Goal: Check status: Check status

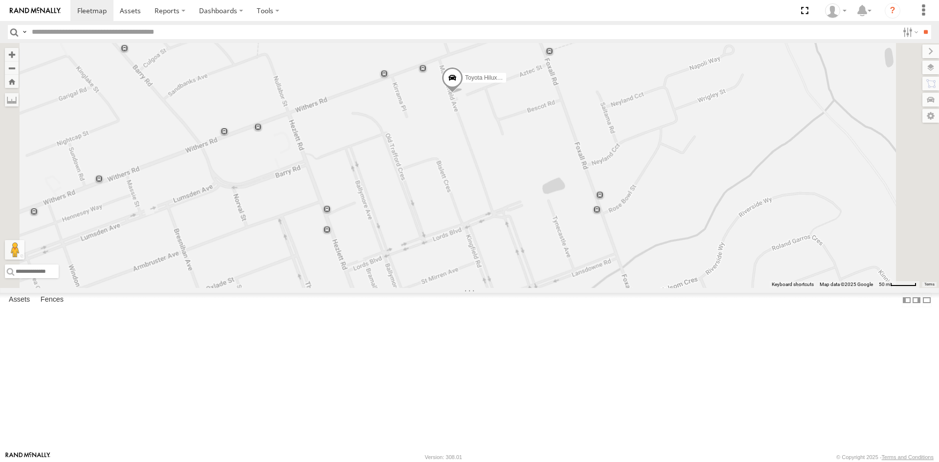
drag, startPoint x: 576, startPoint y: 154, endPoint x: 569, endPoint y: 209, distance: 55.8
click at [569, 209] on div "Toyota Hilux White Fox" at bounding box center [469, 165] width 939 height 245
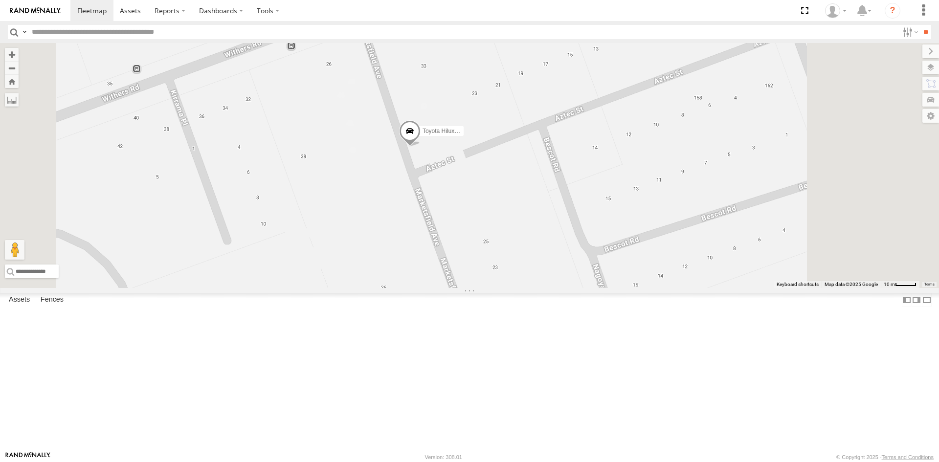
drag, startPoint x: 526, startPoint y: 245, endPoint x: 512, endPoint y: 217, distance: 31.7
click at [514, 221] on div "Toyota Hilux White Fox" at bounding box center [469, 165] width 939 height 245
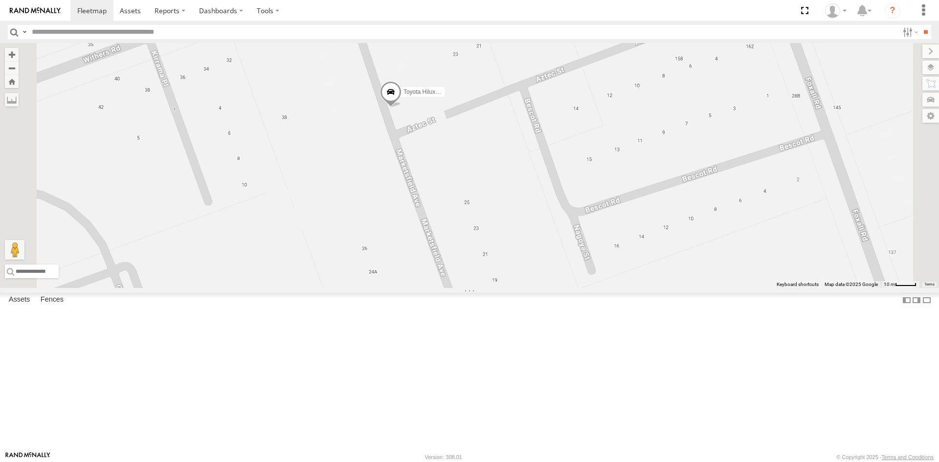
click at [0, 0] on div "Toyota Hilux White Fox All Assets" at bounding box center [0, 0] width 0 height 0
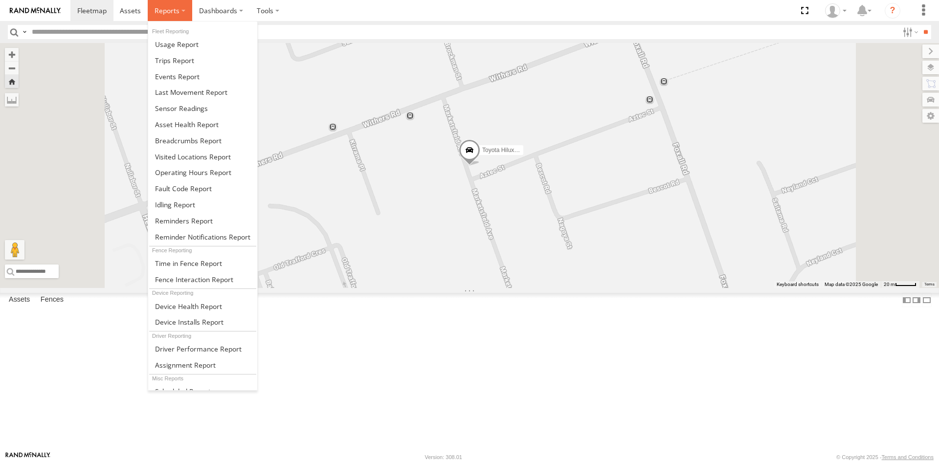
click at [181, 14] on label at bounding box center [170, 10] width 44 height 21
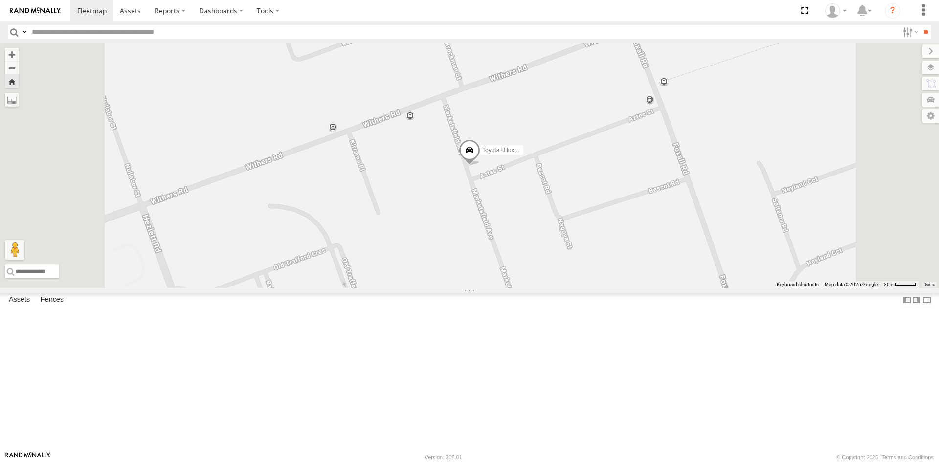
click at [304, 40] on header "Search Query Asset ID Asset Label Registration Manufacturer Model VIN Job ID" at bounding box center [469, 32] width 939 height 22
click at [0, 0] on span at bounding box center [0, 0] width 0 height 0
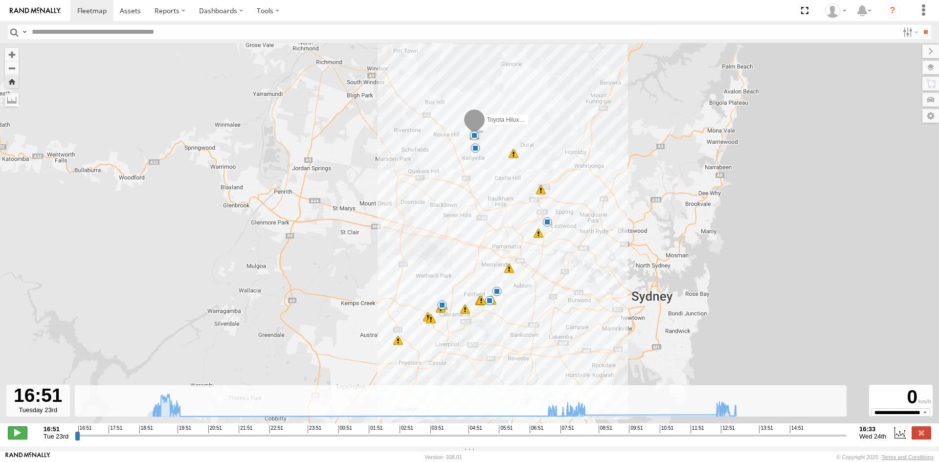
click at [18, 439] on span at bounding box center [18, 432] width 20 height 13
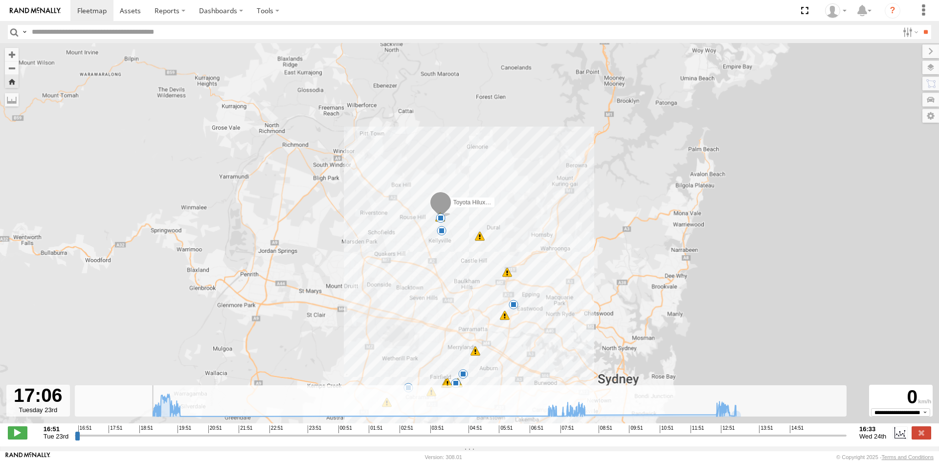
drag, startPoint x: 654, startPoint y: 339, endPoint x: 569, endPoint y: 306, distance: 91.5
click at [573, 275] on div "Toyota Hilux White Fox 19:55 Tue 07:43 Wed 07:56 Wed 08:37 Wed 13:09 Wed 13:30 …" at bounding box center [469, 238] width 939 height 391
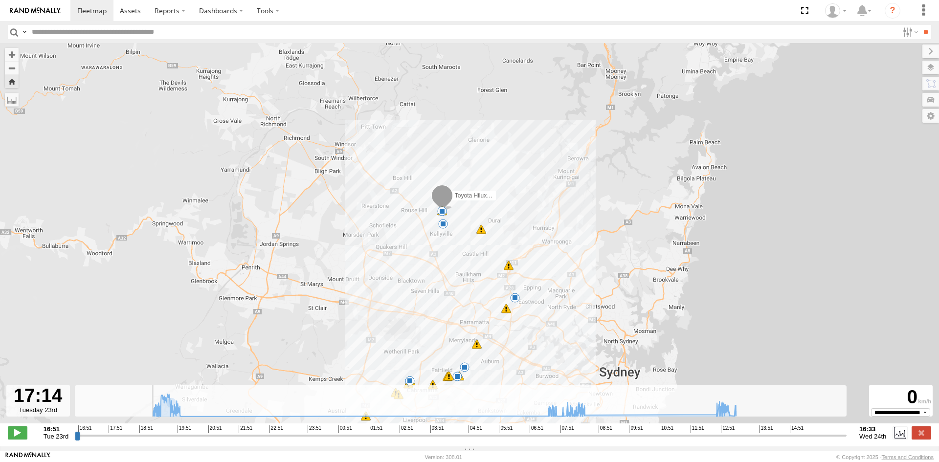
drag, startPoint x: 447, startPoint y: 330, endPoint x: 439, endPoint y: 276, distance: 54.8
click at [439, 275] on div "Toyota Hilux White Fox 19:55 Tue 07:43 Wed 07:56 Wed 08:37 Wed 13:09 Wed 13:30 …" at bounding box center [469, 238] width 939 height 391
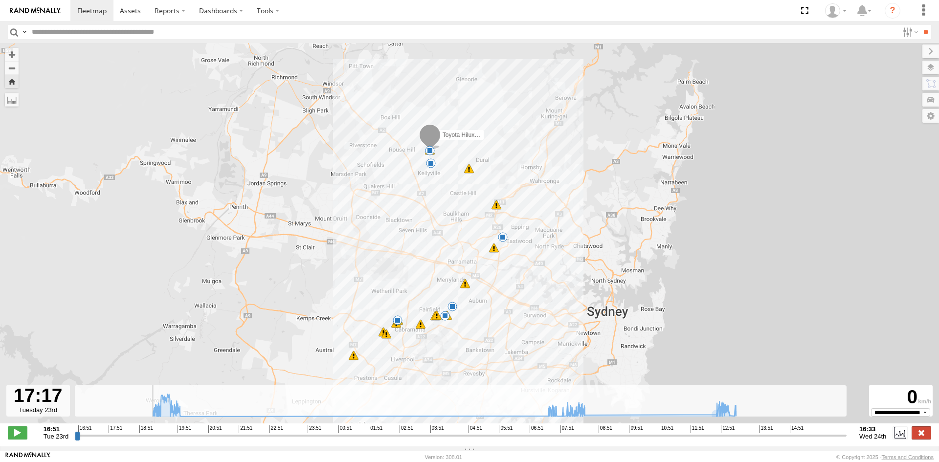
click at [922, 438] on label at bounding box center [921, 432] width 20 height 13
type input "**********"
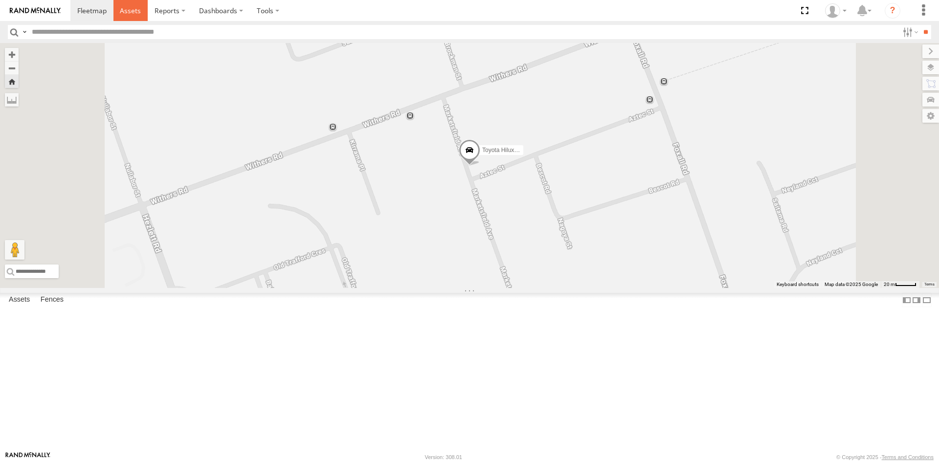
click at [129, 10] on span at bounding box center [130, 10] width 21 height 9
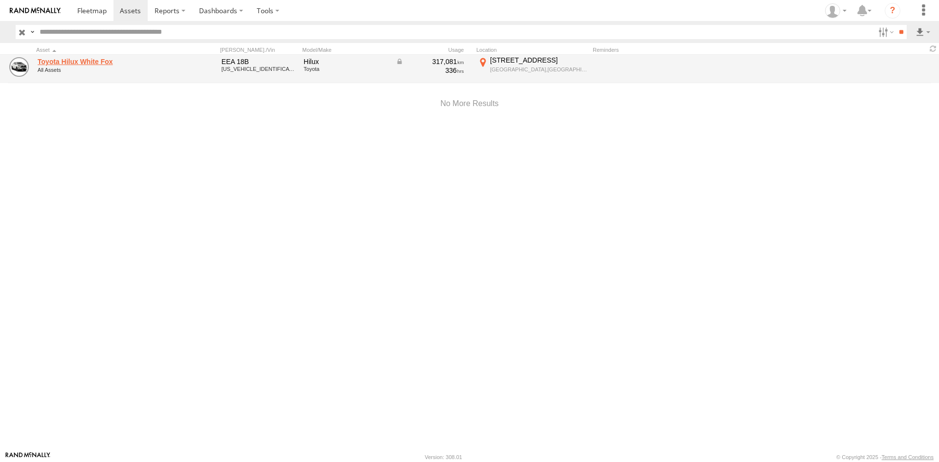
click at [86, 57] on link "Toyota Hilux White Fox" at bounding box center [105, 61] width 134 height 9
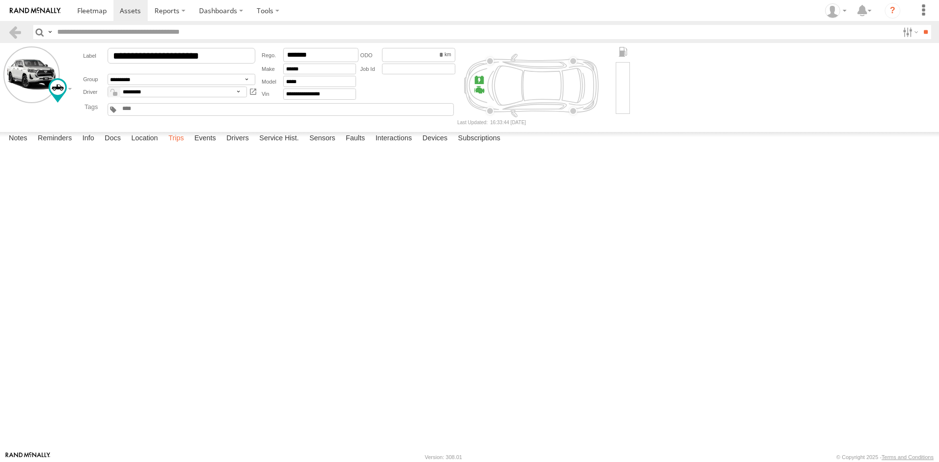
click at [179, 146] on label "Trips" at bounding box center [175, 139] width 25 height 14
drag, startPoint x: 150, startPoint y: 179, endPoint x: 155, endPoint y: 180, distance: 5.9
drag, startPoint x: 155, startPoint y: 180, endPoint x: 140, endPoint y: 137, distance: 45.2
click at [0, 0] on div "Start Time Start Location End Time End Location Driver Distance Job ID" at bounding box center [0, 0] width 0 height 0
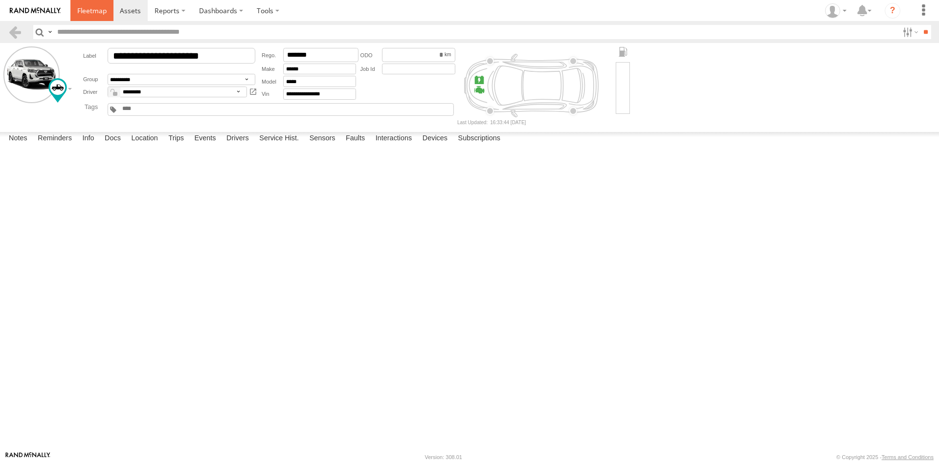
click at [89, 9] on span at bounding box center [91, 10] width 29 height 9
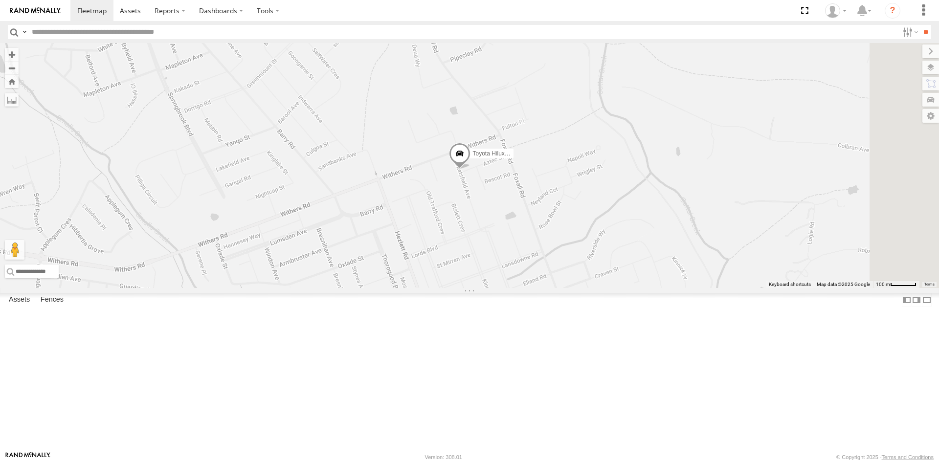
drag, startPoint x: 568, startPoint y: 241, endPoint x: 578, endPoint y: 267, distance: 29.0
click at [557, 288] on div "Toyota Hilux White Fox" at bounding box center [469, 165] width 939 height 245
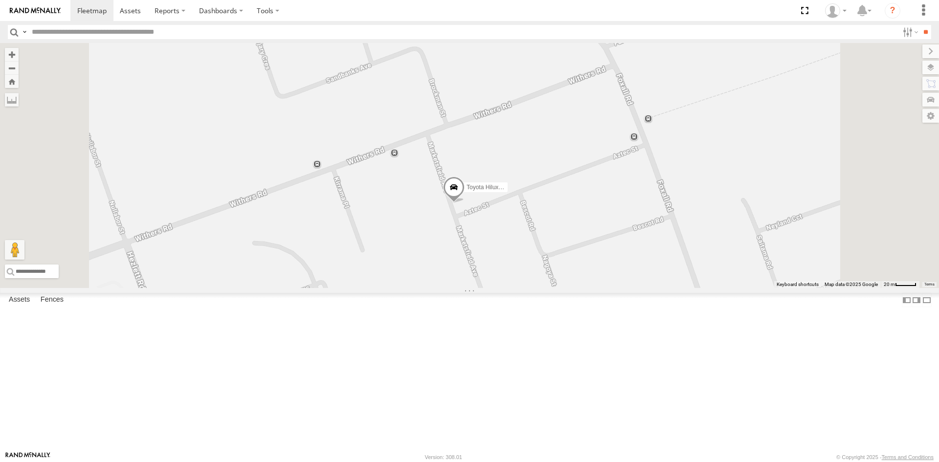
click at [579, 288] on div "Toyota Hilux White Fox" at bounding box center [469, 165] width 939 height 245
click at [928, 36] on input "**" at bounding box center [925, 32] width 11 height 14
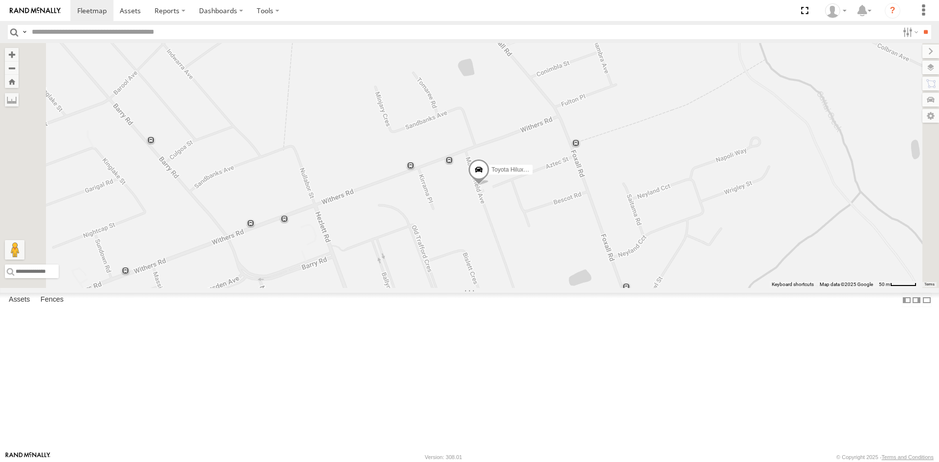
click at [489, 185] on span at bounding box center [479, 171] width 22 height 26
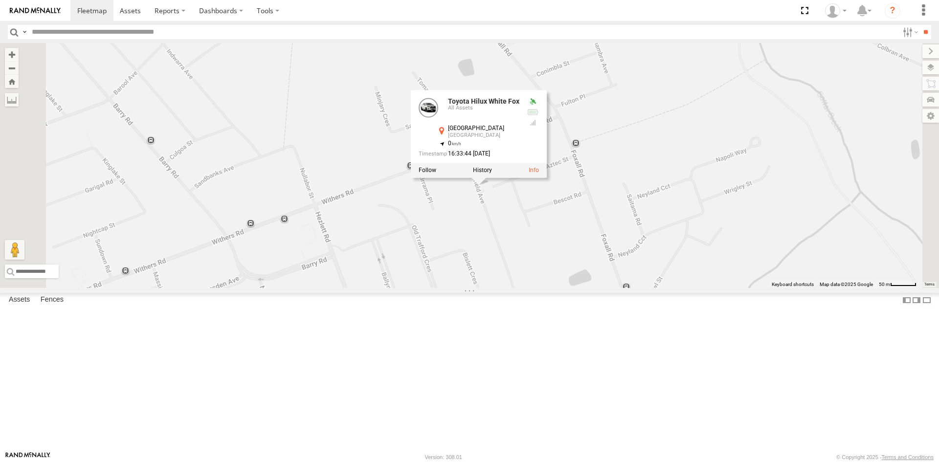
click at [613, 277] on div "Toyota Hilux White Fox Toyota Hilux White Fox All Assets Marketsfield Ave North…" at bounding box center [469, 165] width 939 height 245
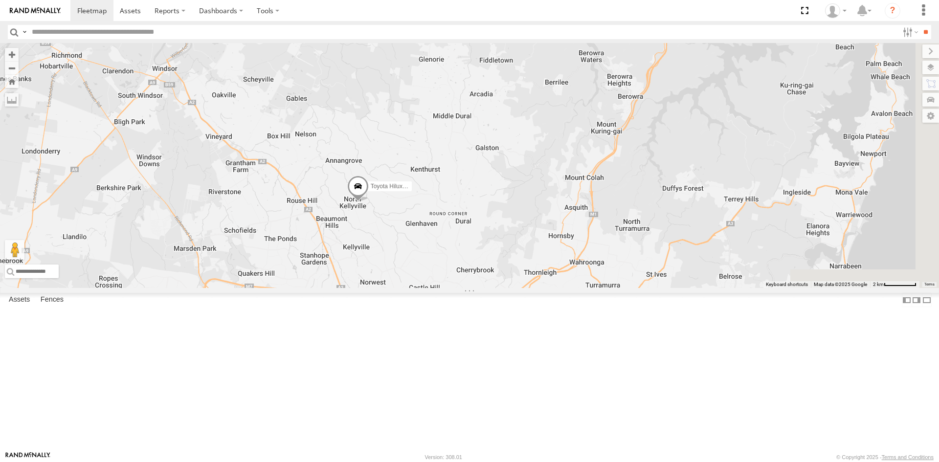
drag, startPoint x: 647, startPoint y: 257, endPoint x: 595, endPoint y: 253, distance: 52.0
click at [595, 253] on div "Toyota Hilux White Fox" at bounding box center [469, 165] width 939 height 245
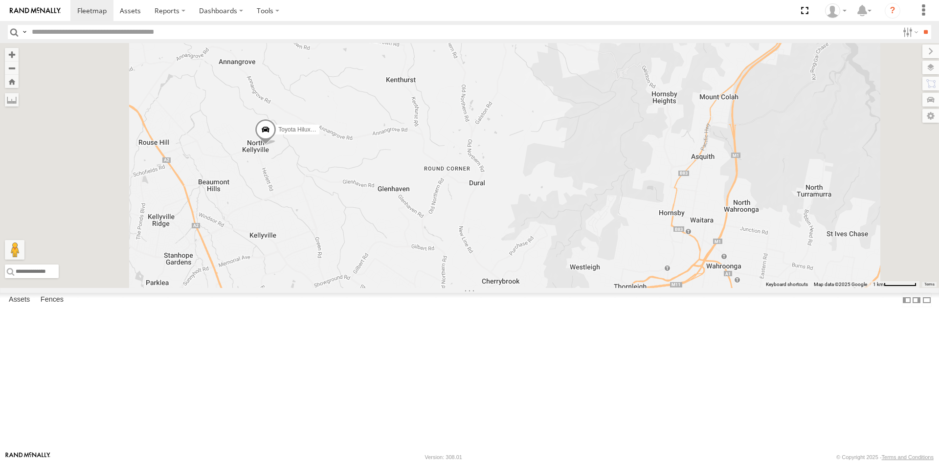
drag, startPoint x: 586, startPoint y: 279, endPoint x: 639, endPoint y: 197, distance: 97.2
click at [639, 197] on div "Toyota Hilux White Fox" at bounding box center [469, 165] width 939 height 245
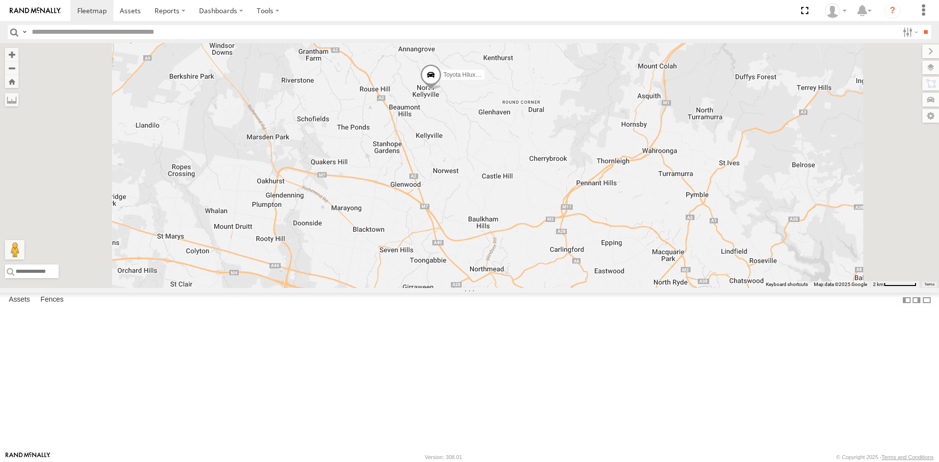
drag, startPoint x: 598, startPoint y: 273, endPoint x: 630, endPoint y: 242, distance: 44.6
click at [630, 242] on div "Toyota Hilux White Fox" at bounding box center [469, 165] width 939 height 245
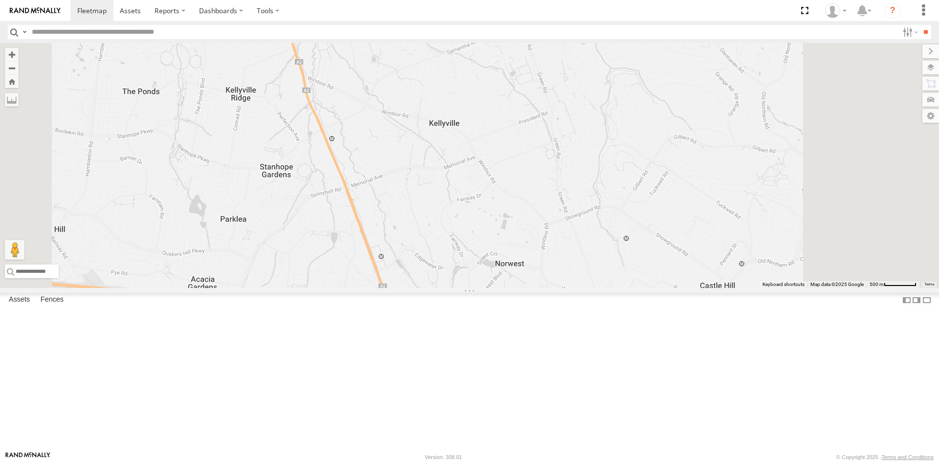
drag, startPoint x: 588, startPoint y: 202, endPoint x: 511, endPoint y: 309, distance: 131.4
click at [511, 288] on div "Toyota Hilux White Fox" at bounding box center [469, 165] width 939 height 245
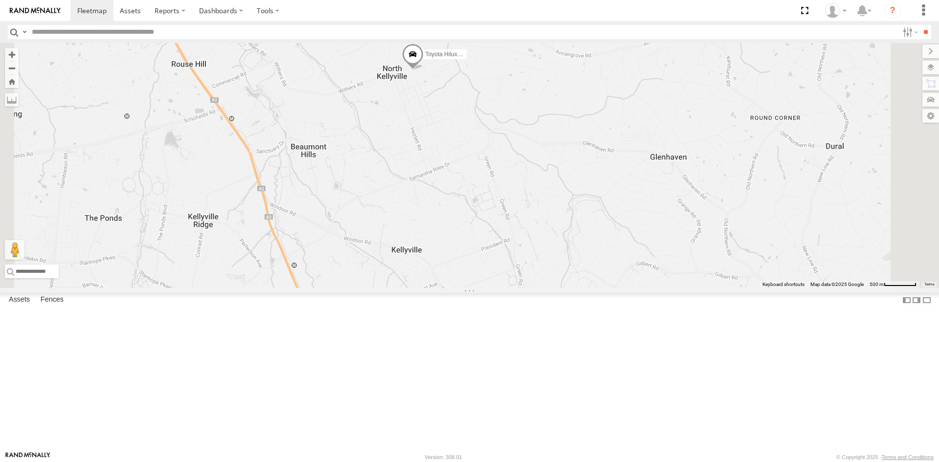
drag, startPoint x: 541, startPoint y: 177, endPoint x: 573, endPoint y: 257, distance: 85.8
click at [577, 277] on div "Toyota Hilux White Fox" at bounding box center [469, 165] width 939 height 245
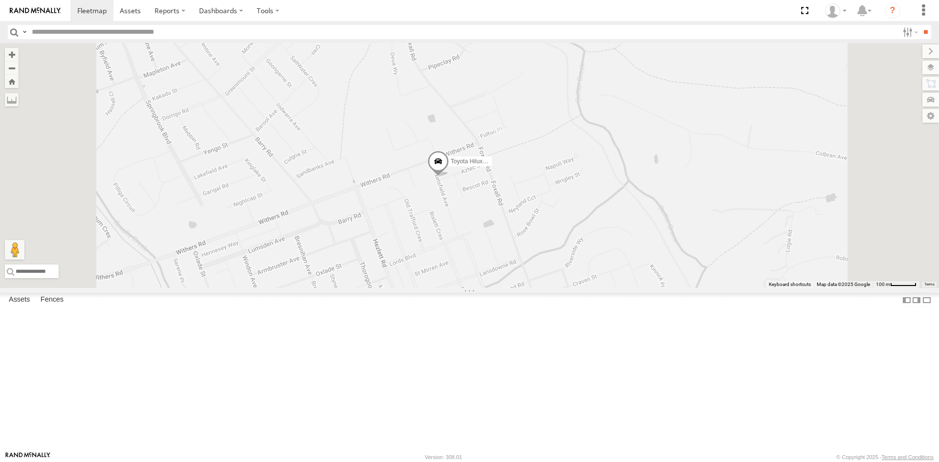
drag, startPoint x: 709, startPoint y: 387, endPoint x: 621, endPoint y: 267, distance: 148.4
click at [622, 270] on div "Toyota Hilux White Fox" at bounding box center [469, 165] width 939 height 245
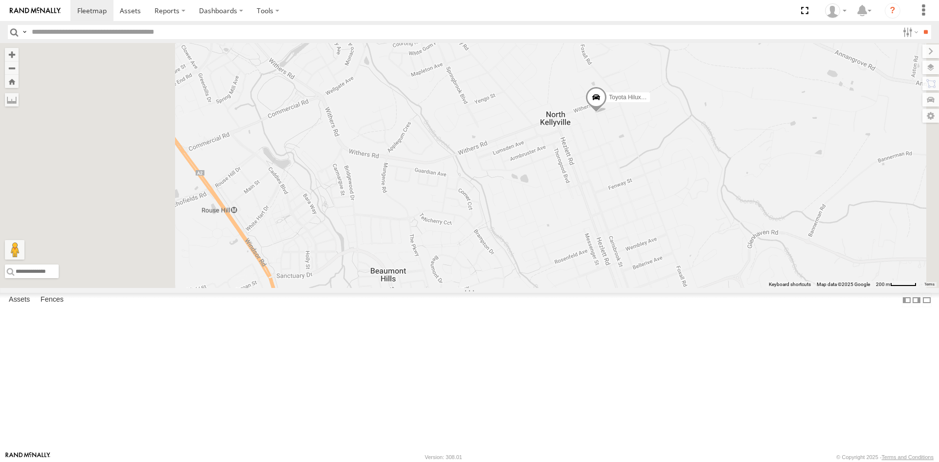
drag, startPoint x: 363, startPoint y: 238, endPoint x: 576, endPoint y: 252, distance: 213.2
click at [576, 252] on div "Toyota Hilux White Fox" at bounding box center [469, 165] width 939 height 245
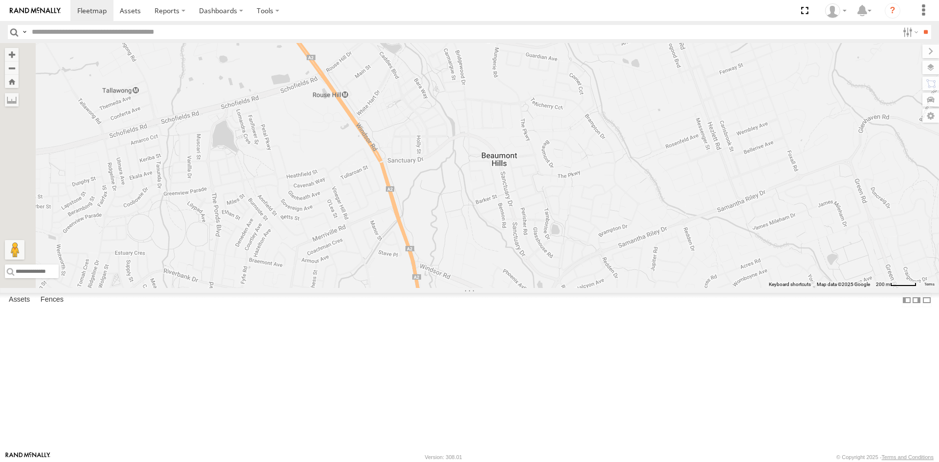
drag, startPoint x: 637, startPoint y: 227, endPoint x: 633, endPoint y: 220, distance: 7.7
click at [636, 220] on div "Toyota Hilux White Fox" at bounding box center [469, 165] width 939 height 245
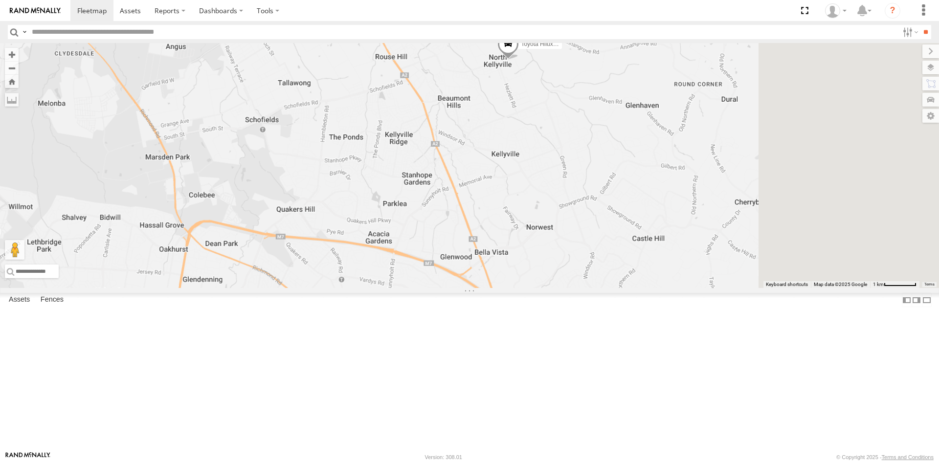
drag, startPoint x: 687, startPoint y: 310, endPoint x: 495, endPoint y: 209, distance: 216.7
click at [498, 207] on div "Toyota Hilux White Fox" at bounding box center [469, 165] width 939 height 245
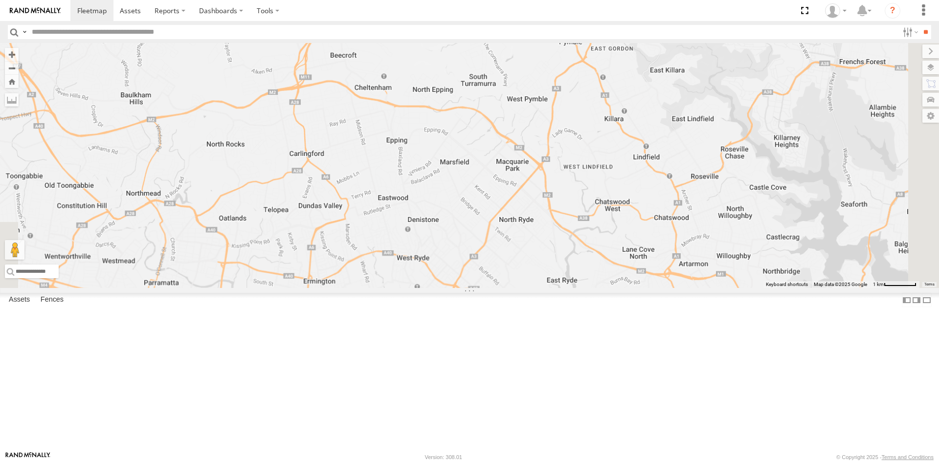
drag, startPoint x: 507, startPoint y: 244, endPoint x: 679, endPoint y: 339, distance: 195.9
click at [684, 288] on div "Toyota Hilux White Fox" at bounding box center [469, 165] width 939 height 245
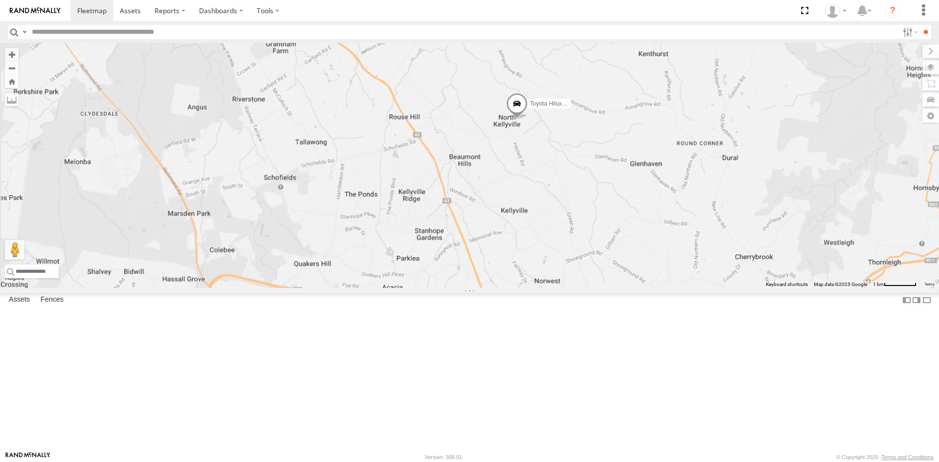
drag, startPoint x: 453, startPoint y: 203, endPoint x: 557, endPoint y: 273, distance: 125.0
click at [558, 274] on div "Toyota Hilux White Fox" at bounding box center [469, 165] width 939 height 245
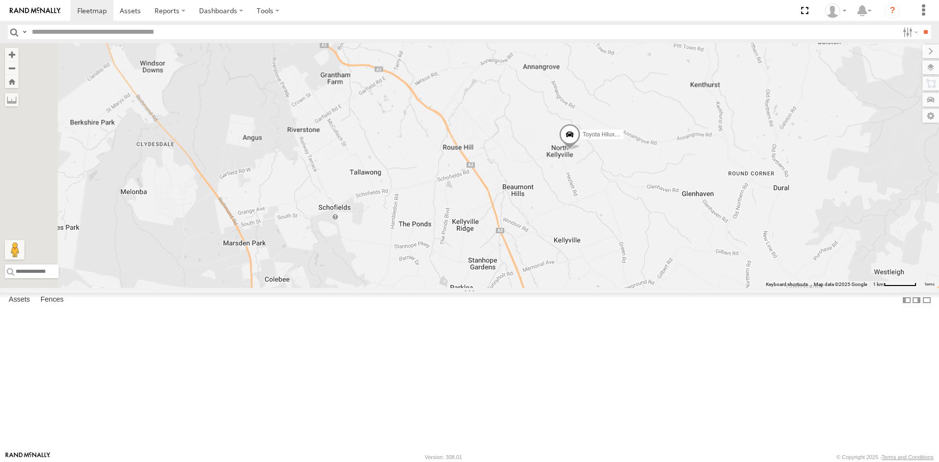
drag, startPoint x: 760, startPoint y: 338, endPoint x: 655, endPoint y: 247, distance: 139.4
click at [656, 248] on div "Toyota Hilux White Fox" at bounding box center [469, 165] width 939 height 245
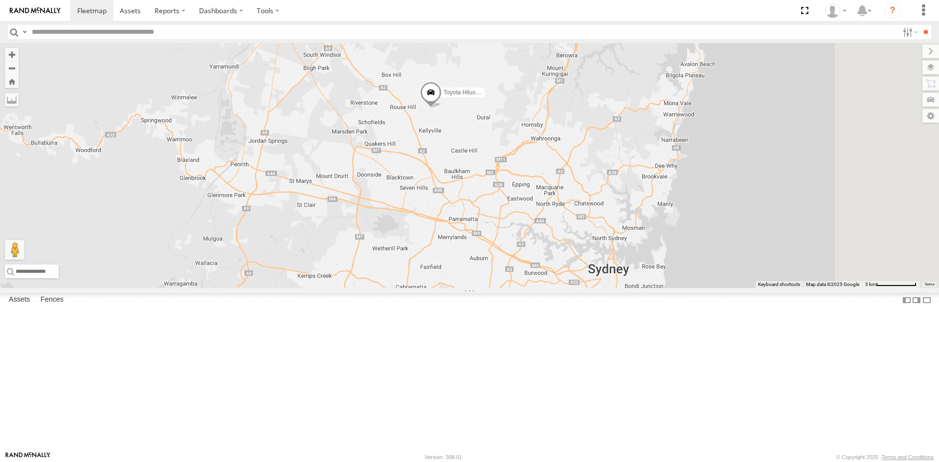
drag, startPoint x: 733, startPoint y: 334, endPoint x: 620, endPoint y: 258, distance: 136.7
click at [620, 258] on div "Toyota Hilux White Fox" at bounding box center [469, 165] width 939 height 245
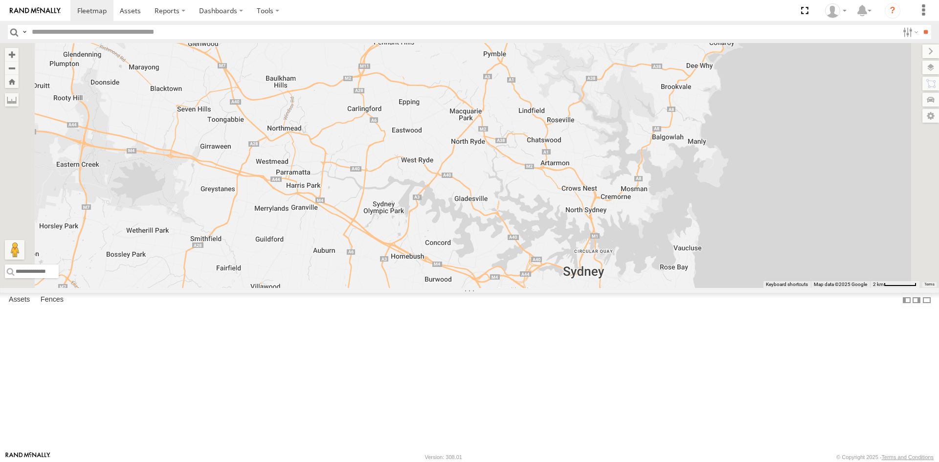
drag, startPoint x: 519, startPoint y: 238, endPoint x: 569, endPoint y: 345, distance: 117.7
click at [572, 288] on div "Toyota Hilux White Fox" at bounding box center [469, 165] width 939 height 245
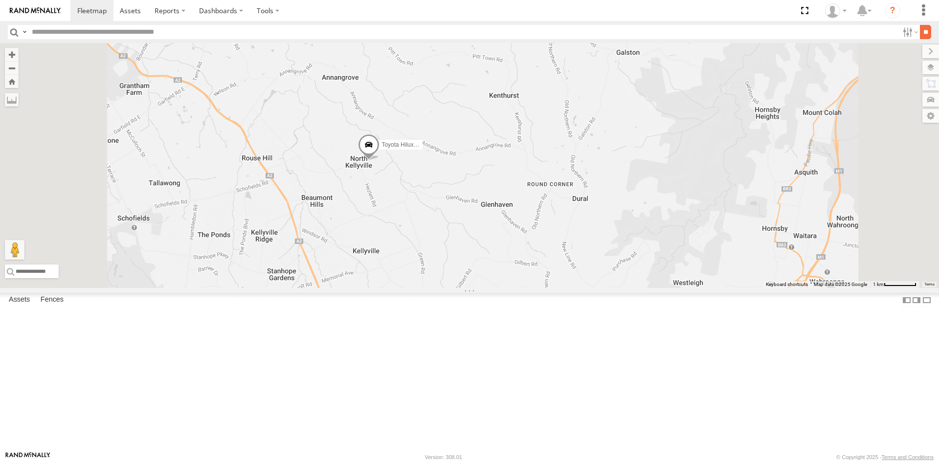
click at [925, 37] on input "**" at bounding box center [925, 32] width 11 height 14
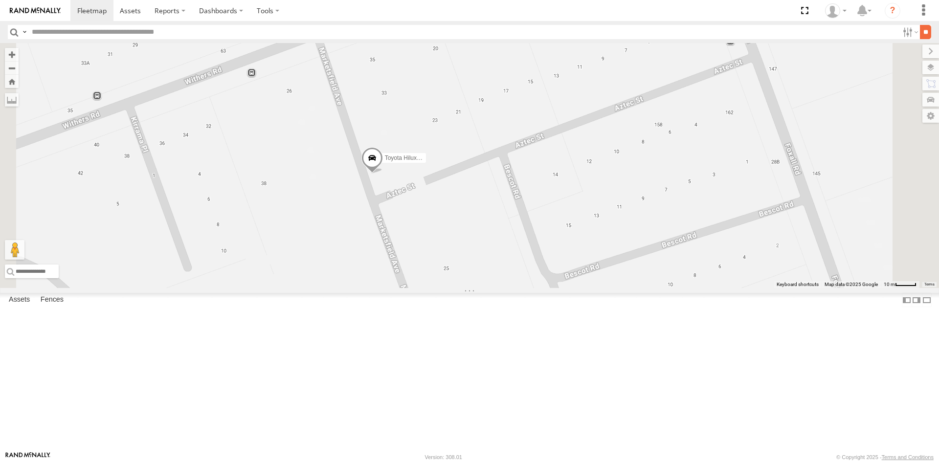
click at [924, 30] on input "**" at bounding box center [925, 32] width 11 height 14
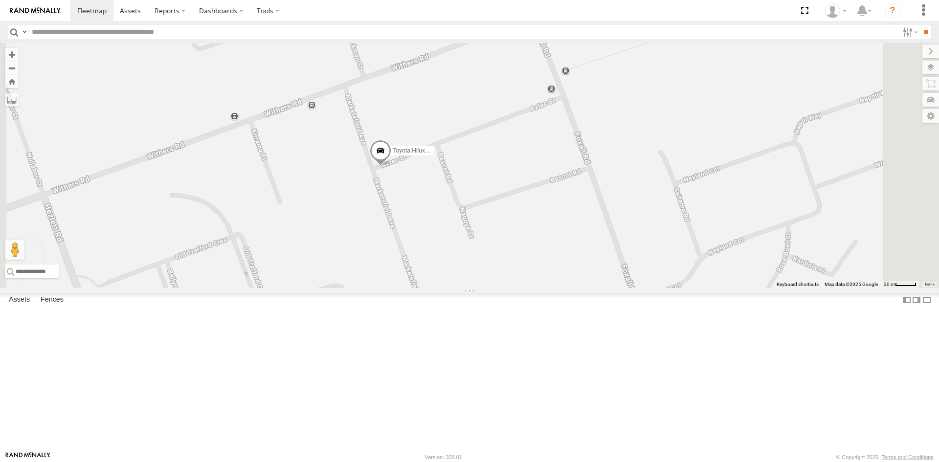
click at [460, 236] on div "Toyota Hilux White Fox" at bounding box center [469, 165] width 939 height 245
click at [391, 166] on span at bounding box center [381, 152] width 22 height 26
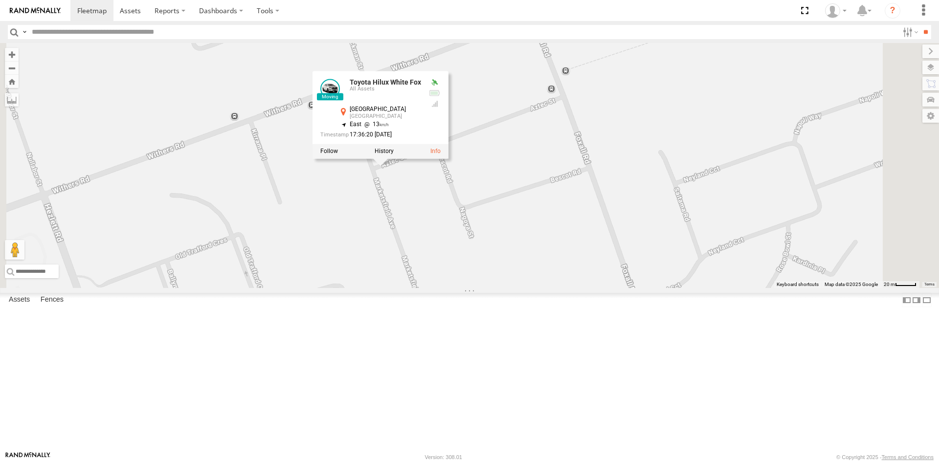
click at [592, 271] on div "Toyota Hilux White Fox Toyota Hilux White Fox All Assets Marketsfield Ave North…" at bounding box center [469, 165] width 939 height 245
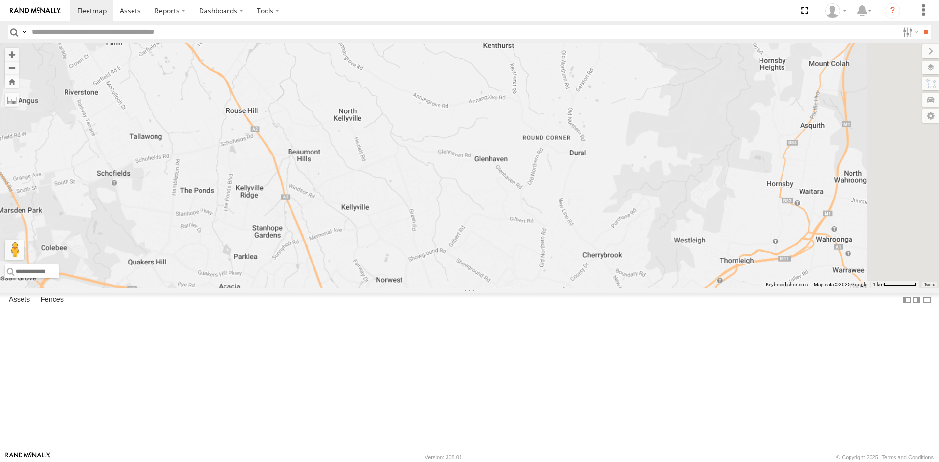
drag, startPoint x: 693, startPoint y: 319, endPoint x: 585, endPoint y: 260, distance: 123.4
click at [558, 246] on div at bounding box center [469, 165] width 939 height 245
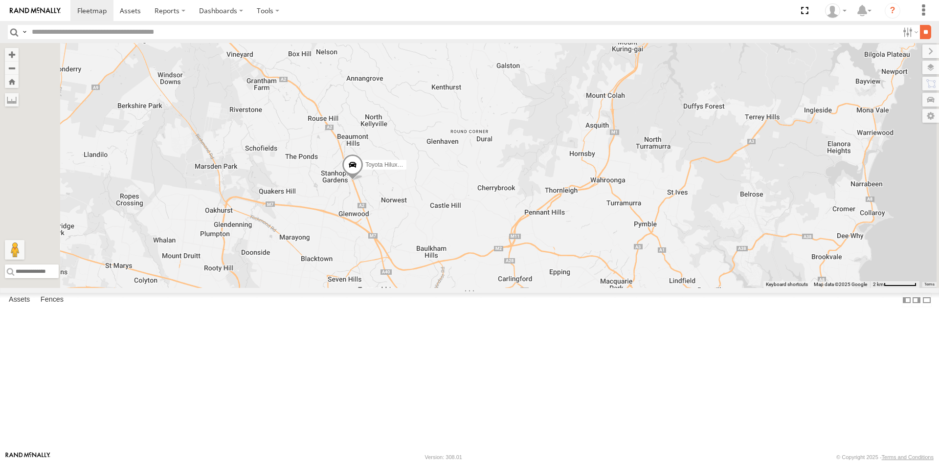
click at [928, 31] on input "**" at bounding box center [925, 32] width 11 height 14
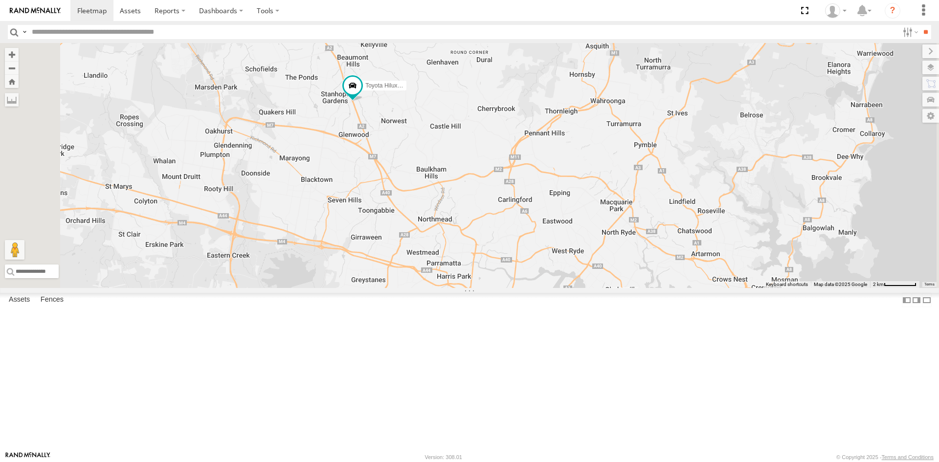
drag, startPoint x: 613, startPoint y: 329, endPoint x: 591, endPoint y: 265, distance: 67.3
click at [591, 265] on div "Toyota Hilux White Fox" at bounding box center [469, 165] width 939 height 245
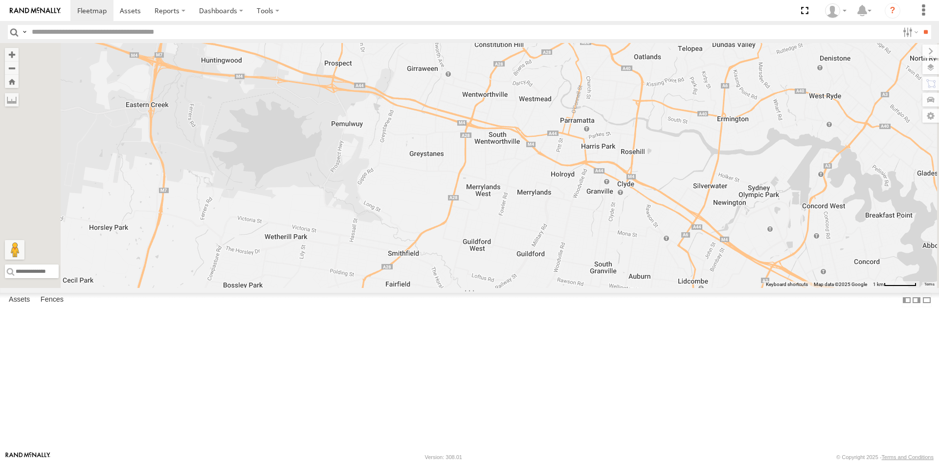
drag, startPoint x: 601, startPoint y: 239, endPoint x: 599, endPoint y: 249, distance: 10.6
click at [599, 248] on div "Toyota Hilux White Fox" at bounding box center [469, 165] width 939 height 245
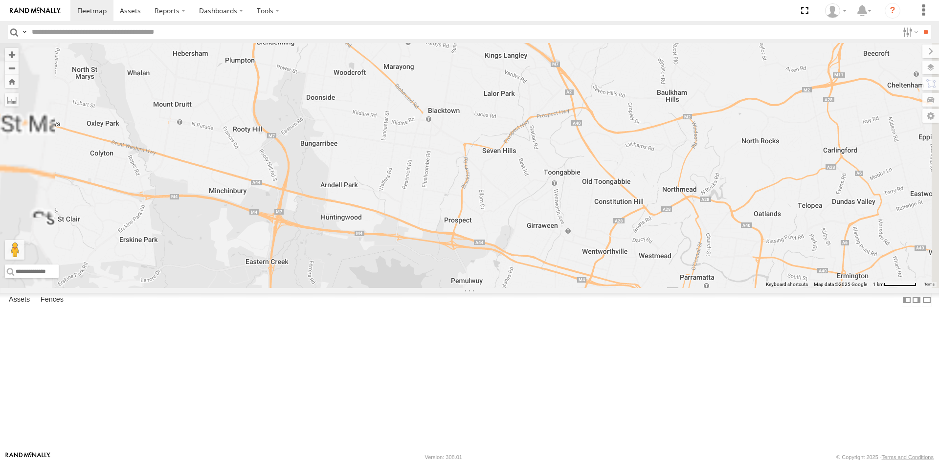
drag, startPoint x: 604, startPoint y: 196, endPoint x: 605, endPoint y: 260, distance: 64.1
click at [605, 260] on div "Toyota Hilux White Fox" at bounding box center [469, 165] width 939 height 245
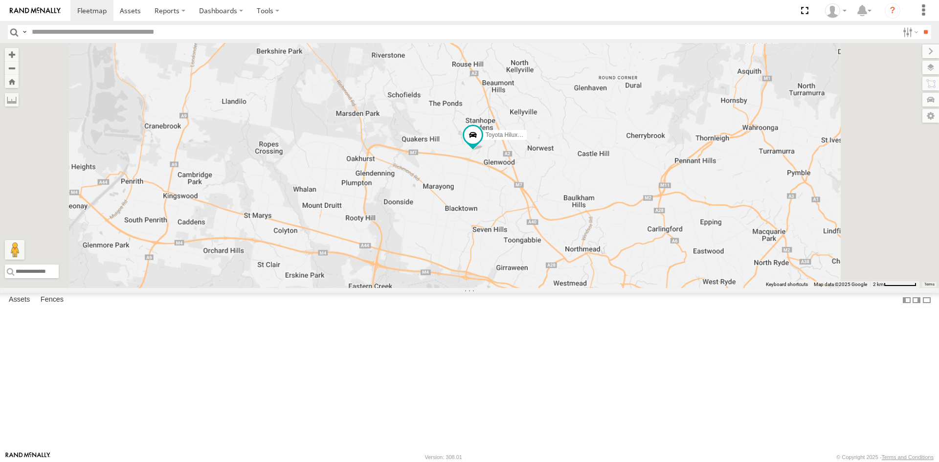
drag, startPoint x: 515, startPoint y: 262, endPoint x: 477, endPoint y: 235, distance: 47.3
click at [480, 238] on div "Toyota Hilux White Fox" at bounding box center [469, 165] width 939 height 245
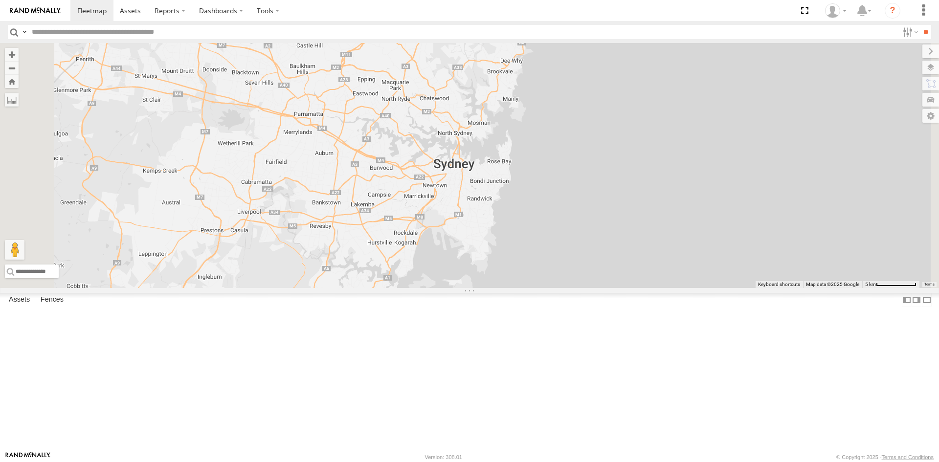
click at [618, 263] on div "Toyota Hilux White Fox" at bounding box center [469, 165] width 939 height 245
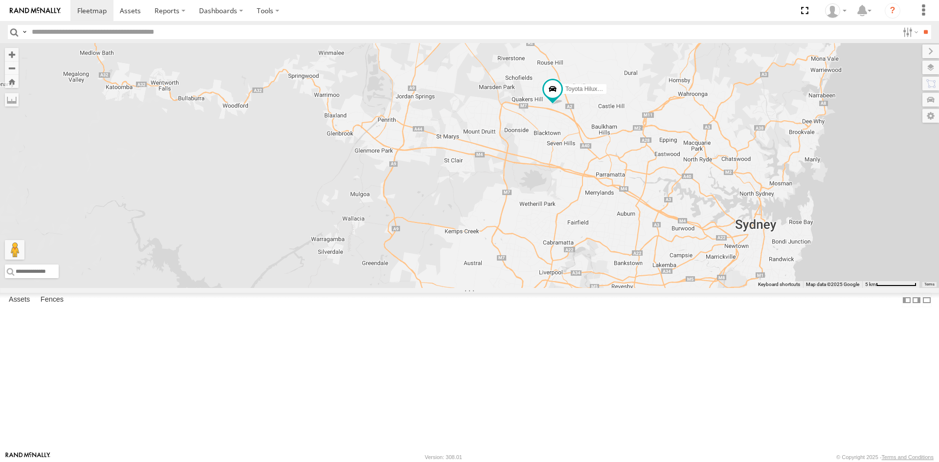
drag, startPoint x: 648, startPoint y: 244, endPoint x: 573, endPoint y: 241, distance: 75.4
click at [575, 241] on div "Toyota Hilux White Fox" at bounding box center [469, 165] width 939 height 245
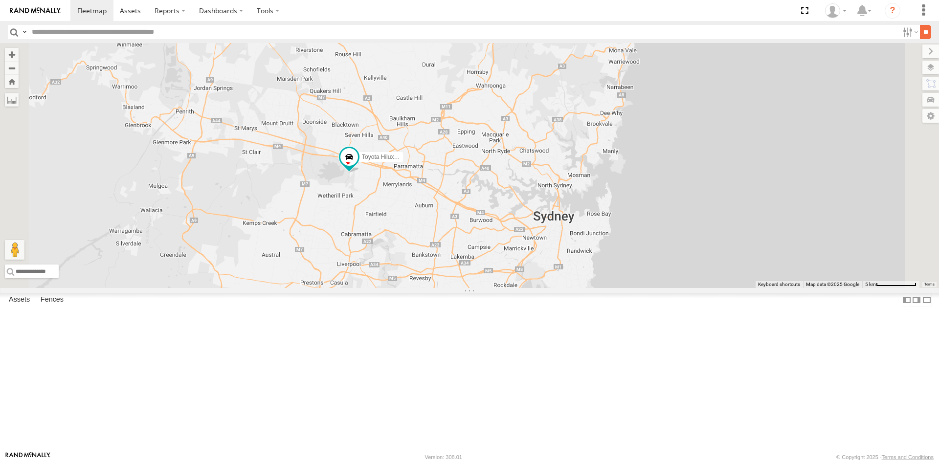
click at [921, 38] on input "**" at bounding box center [925, 32] width 11 height 14
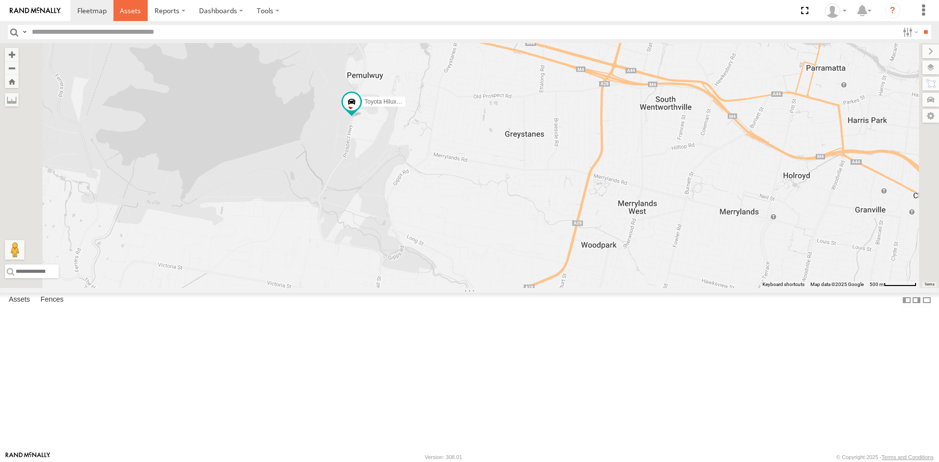
click at [126, 11] on span at bounding box center [130, 10] width 21 height 9
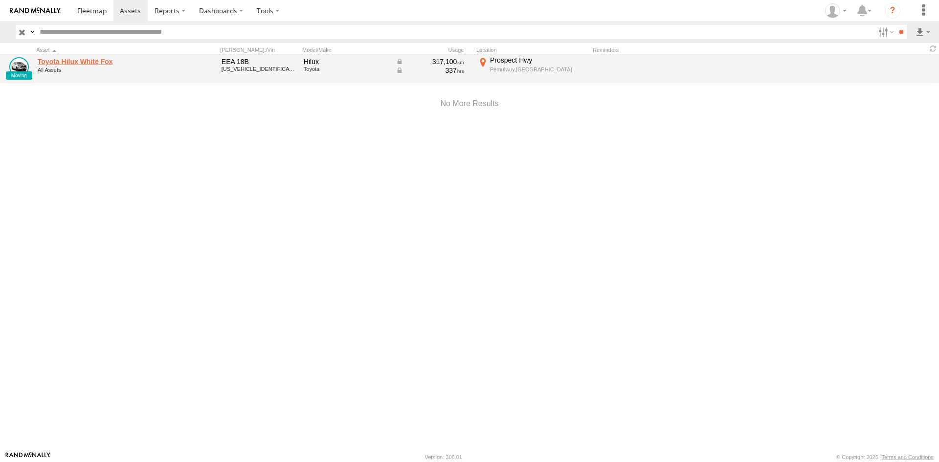
click at [163, 61] on link "Toyota Hilux White Fox" at bounding box center [105, 61] width 134 height 9
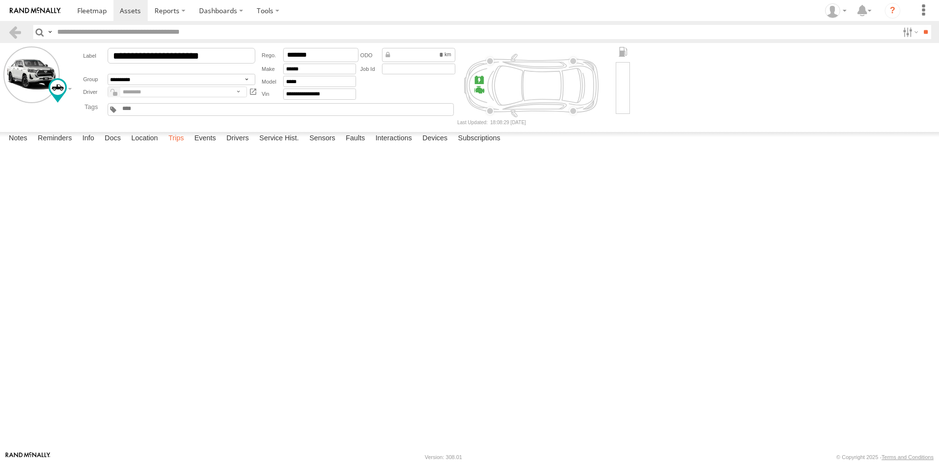
click at [173, 146] on label "Trips" at bounding box center [175, 139] width 25 height 14
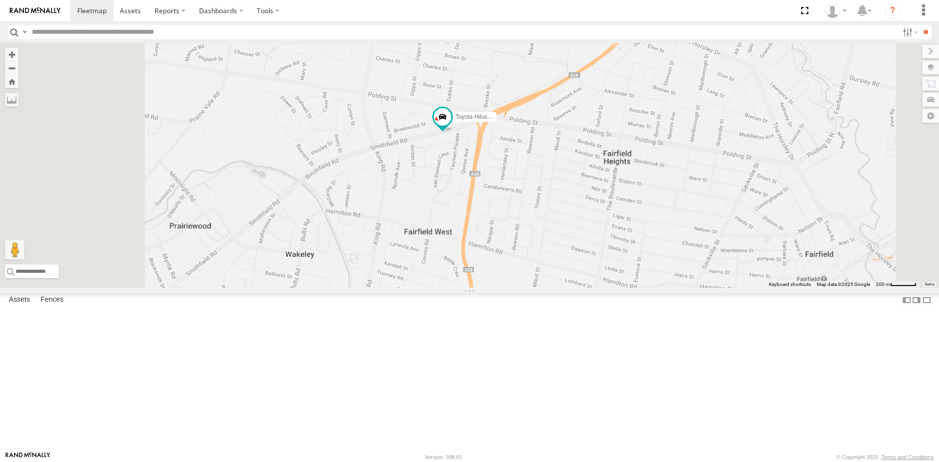
drag, startPoint x: 529, startPoint y: 264, endPoint x: 684, endPoint y: 235, distance: 158.1
click at [688, 234] on div "Toyota Hilux White Fox" at bounding box center [469, 165] width 939 height 245
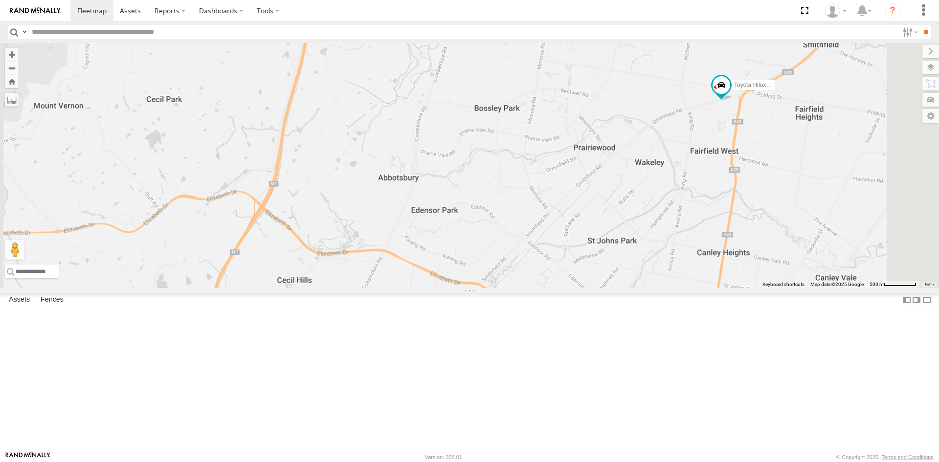
drag, startPoint x: 756, startPoint y: 245, endPoint x: 606, endPoint y: 248, distance: 150.1
click at [612, 248] on div "Toyota Hilux White Fox" at bounding box center [469, 165] width 939 height 245
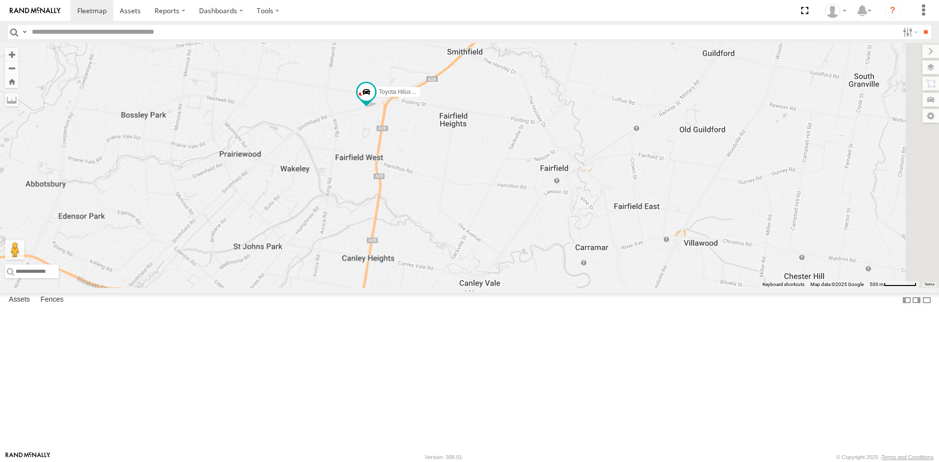
drag, startPoint x: 502, startPoint y: 250, endPoint x: 620, endPoint y: 243, distance: 118.6
click at [603, 244] on div "Toyota Hilux White Fox" at bounding box center [469, 165] width 939 height 245
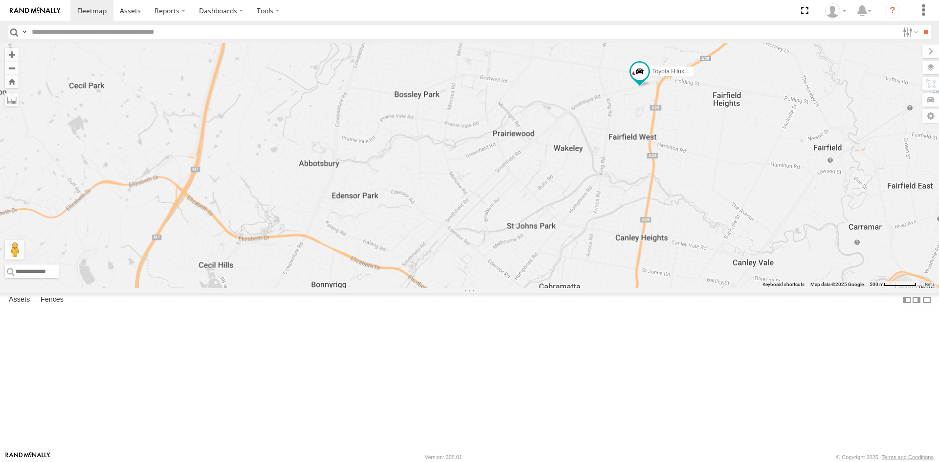
drag, startPoint x: 711, startPoint y: 239, endPoint x: 674, endPoint y: 237, distance: 37.2
click at [680, 237] on div "Toyota Hilux White Fox" at bounding box center [469, 165] width 939 height 245
